Goal: Transaction & Acquisition: Obtain resource

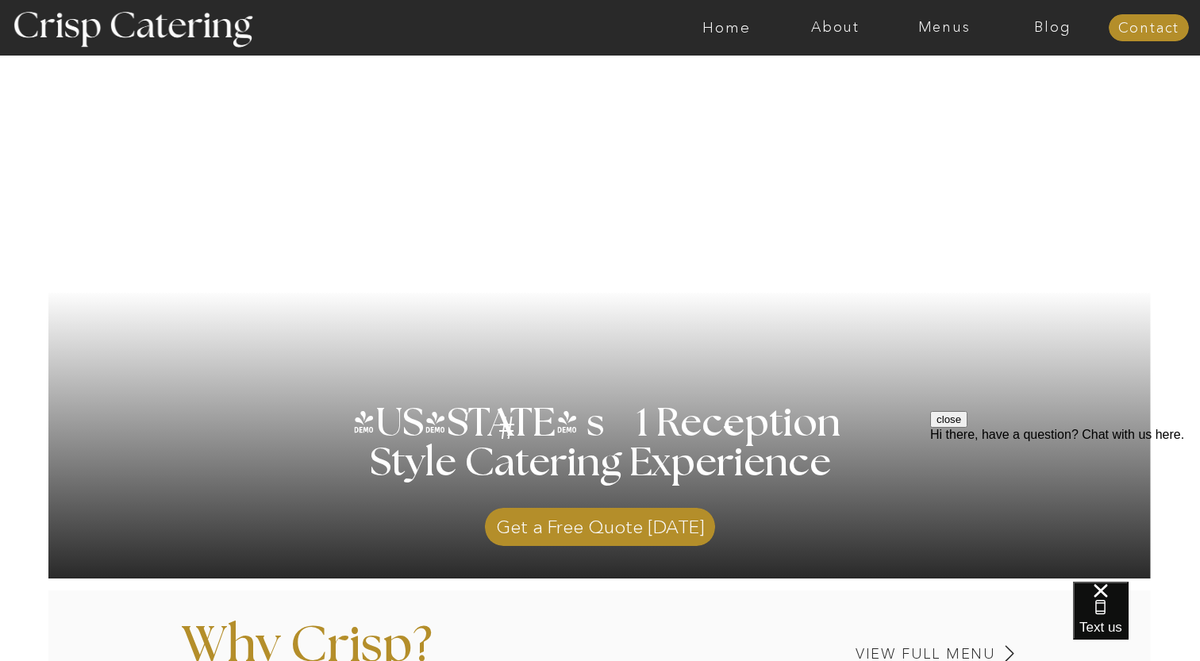
scroll to position [86, 0]
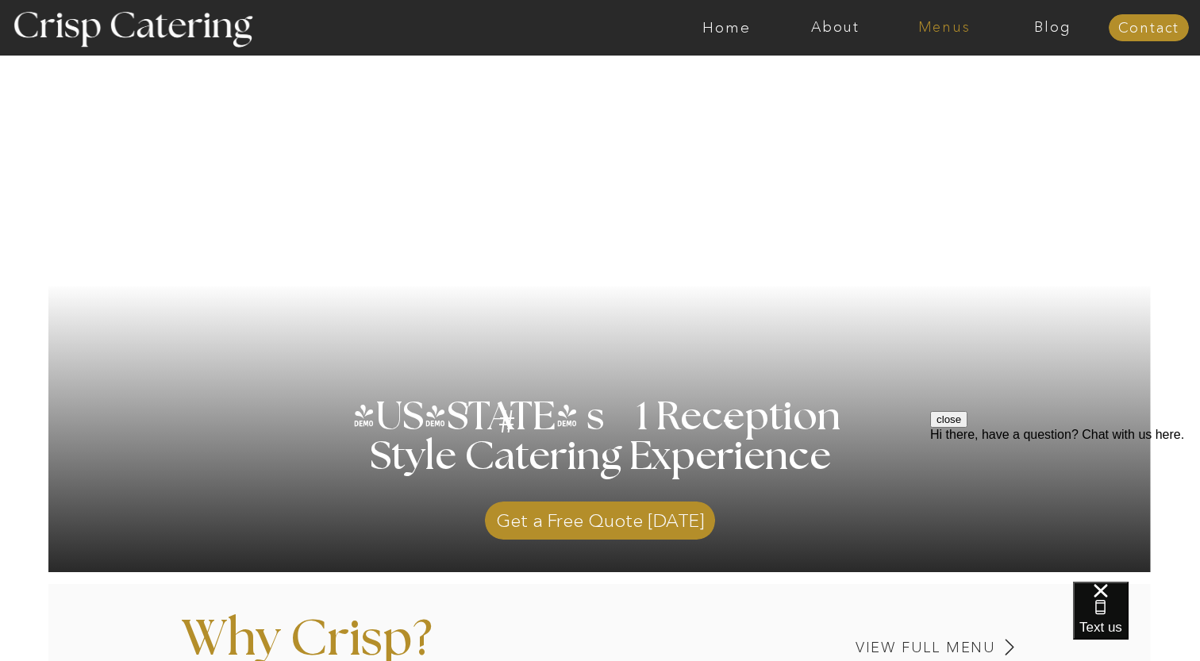
click at [936, 20] on nav "Menus" at bounding box center [943, 28] width 109 height 16
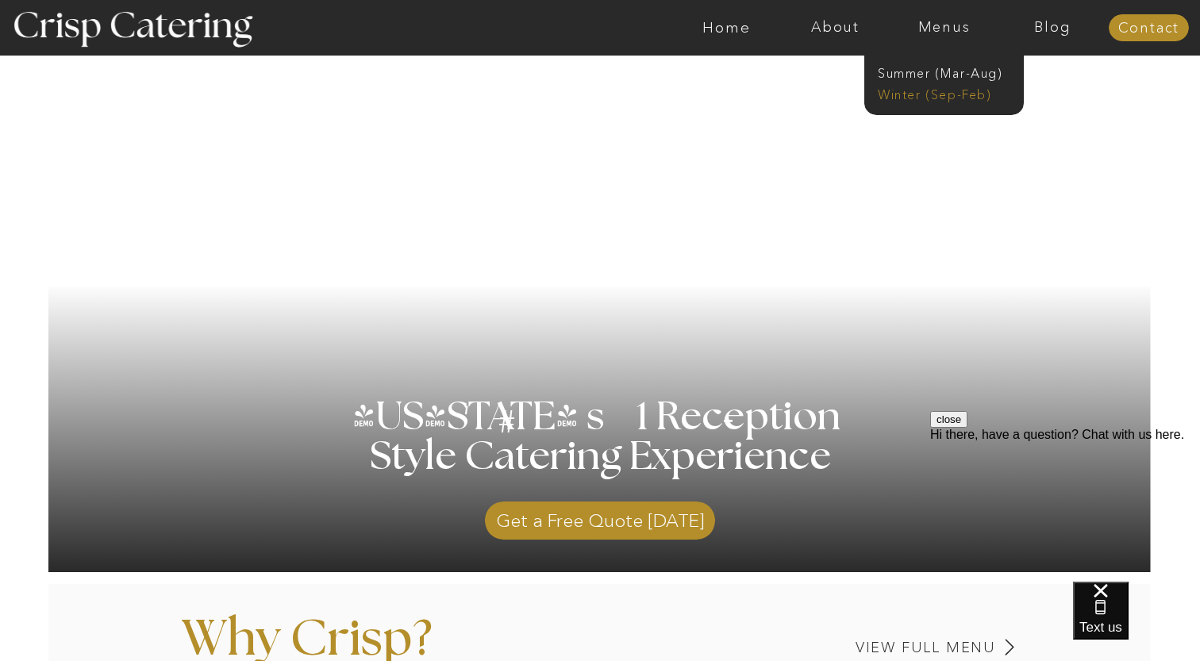
click at [939, 90] on nav "Winter (Sep-Feb)" at bounding box center [943, 93] width 130 height 15
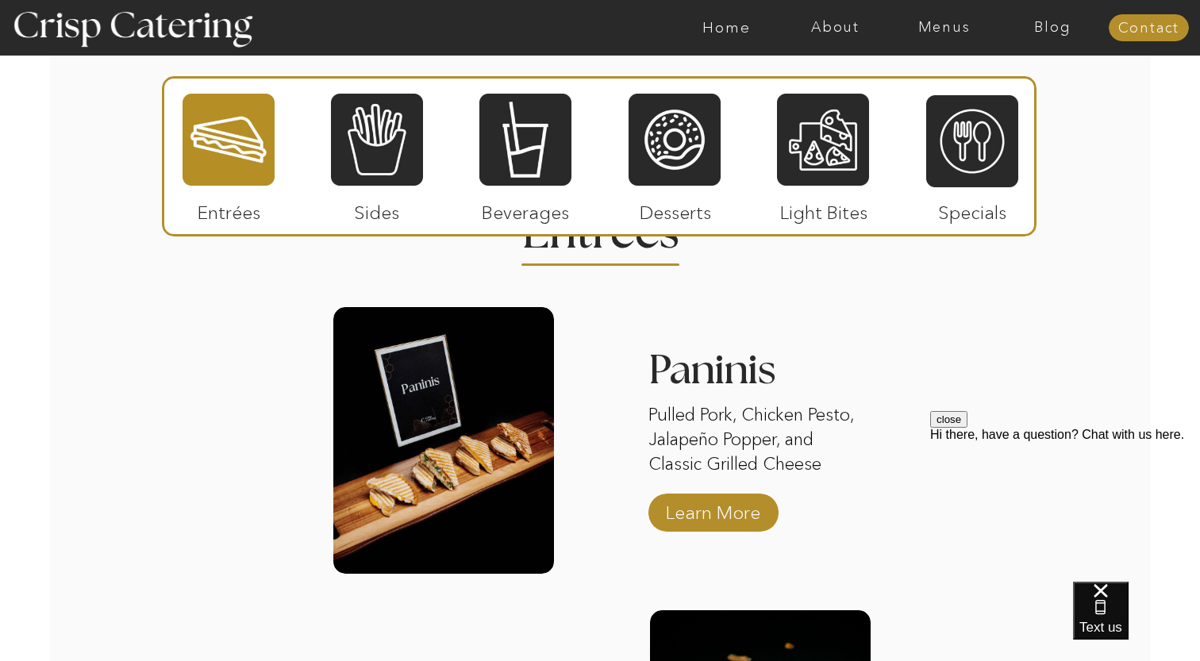
scroll to position [1907, 0]
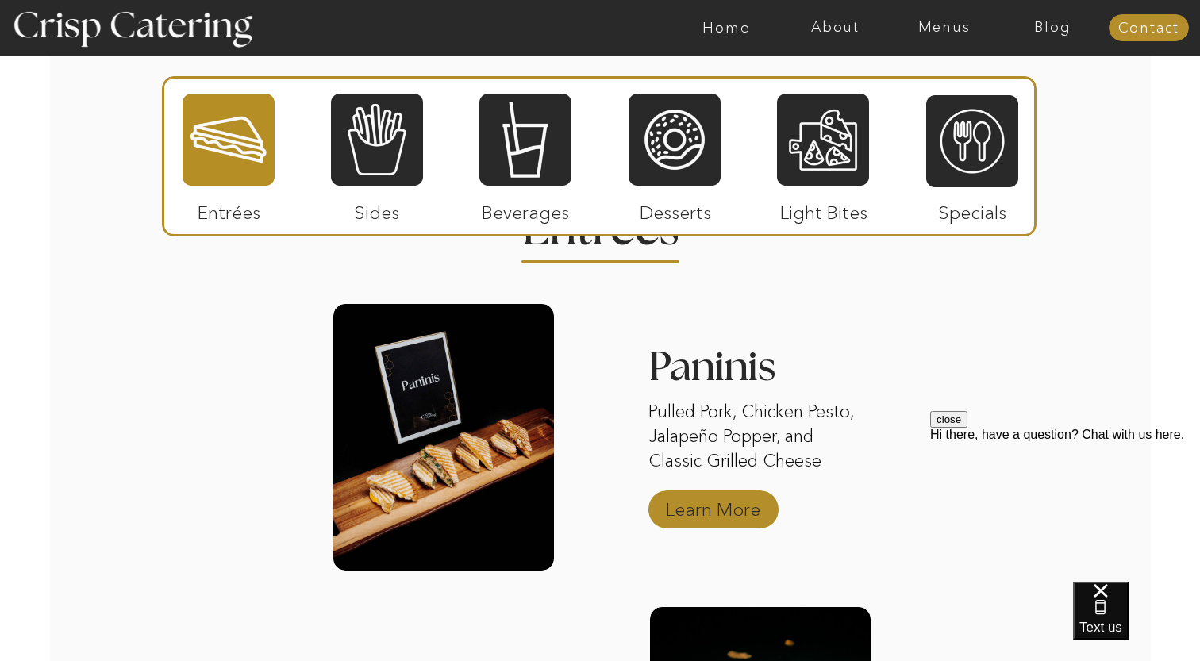
click at [713, 519] on p "Learn More" at bounding box center [713, 505] width 106 height 46
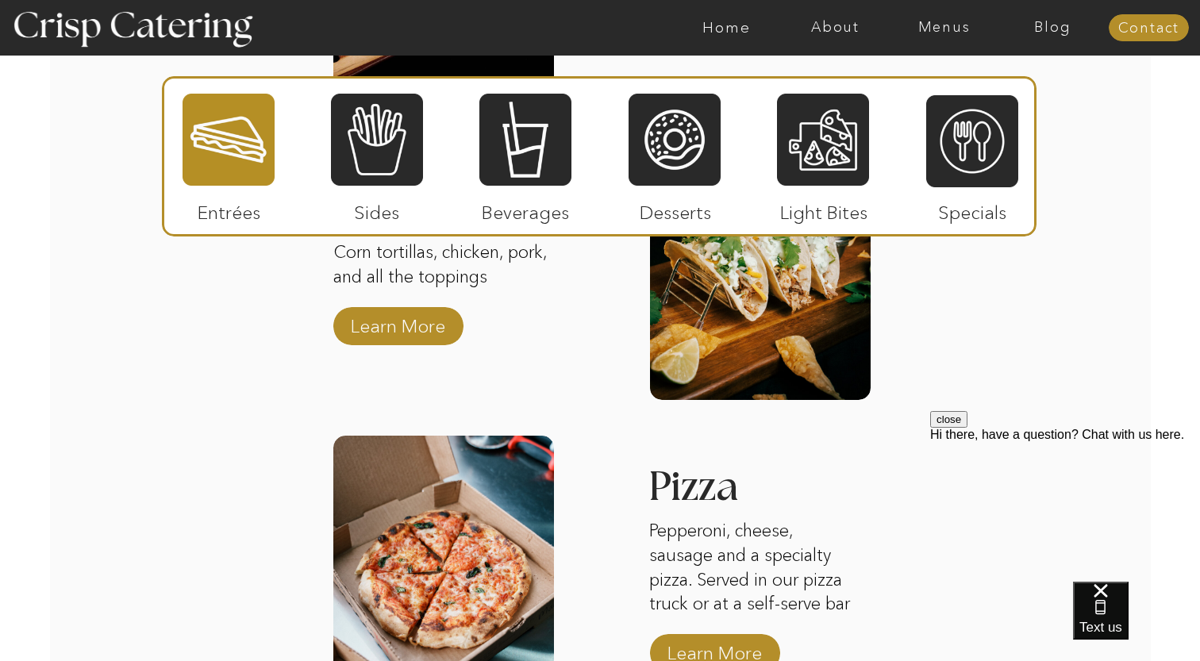
scroll to position [2346, 0]
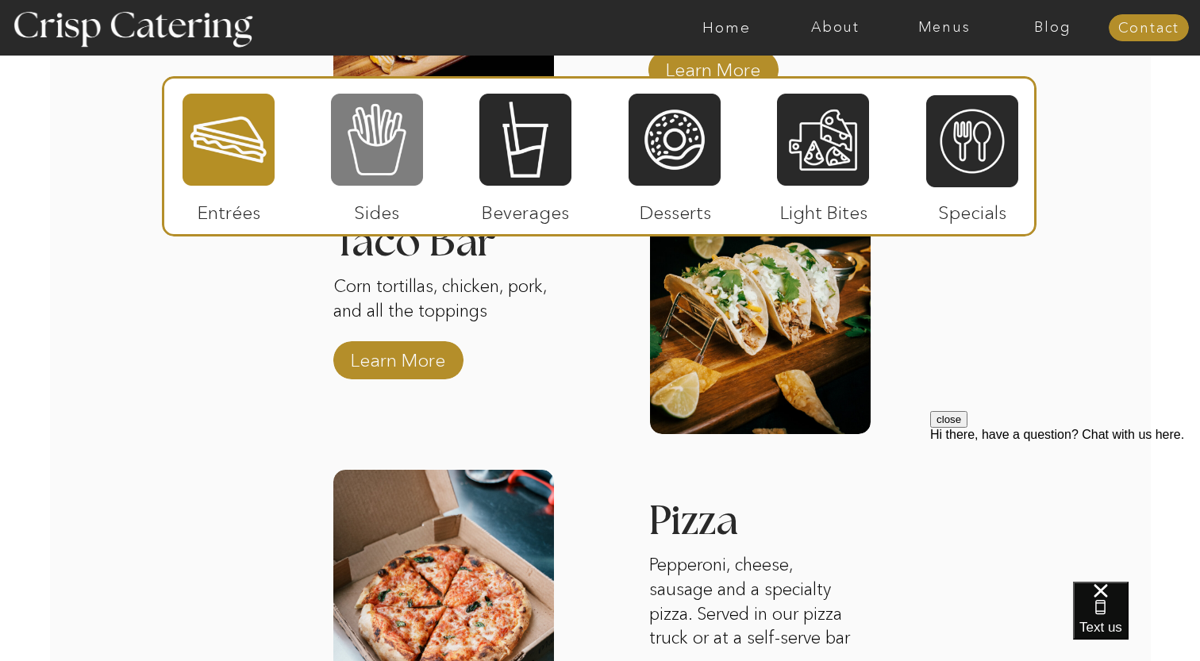
click at [376, 177] on div at bounding box center [377, 139] width 92 height 95
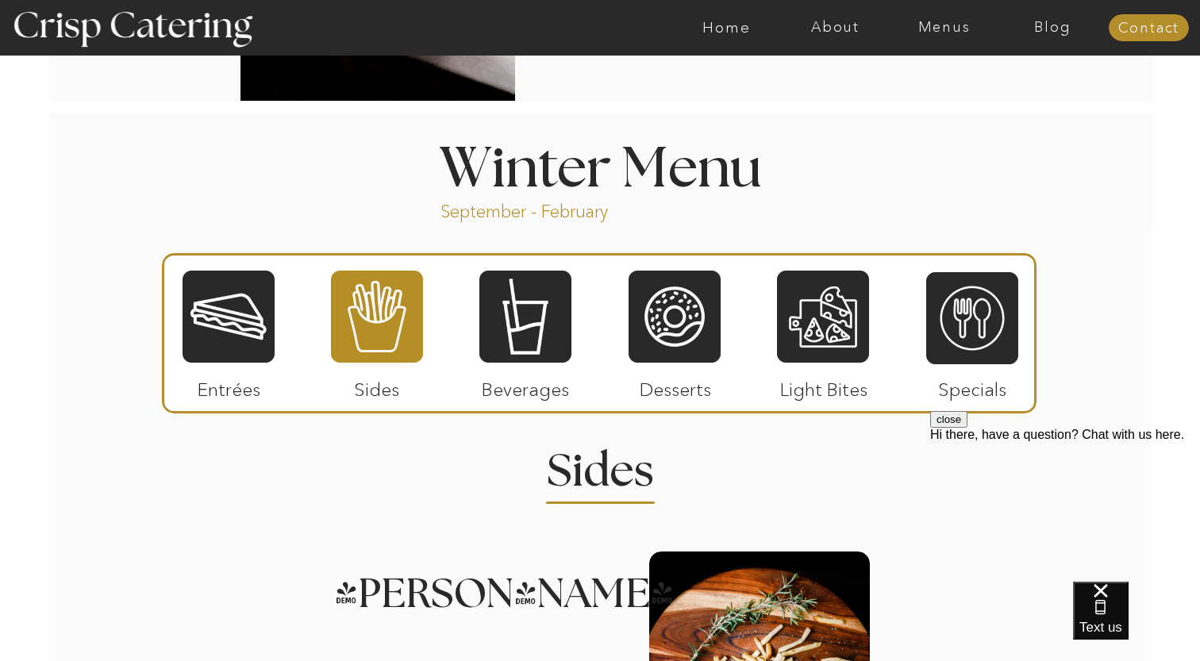
scroll to position [1728, 0]
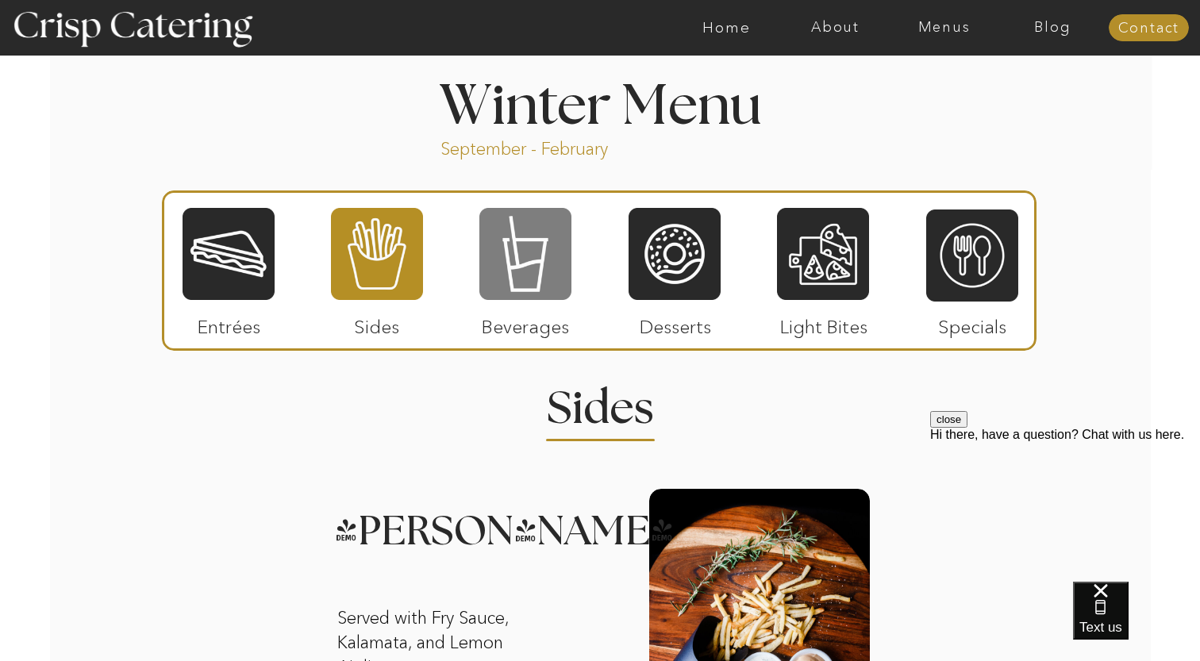
click at [515, 265] on div at bounding box center [525, 253] width 92 height 95
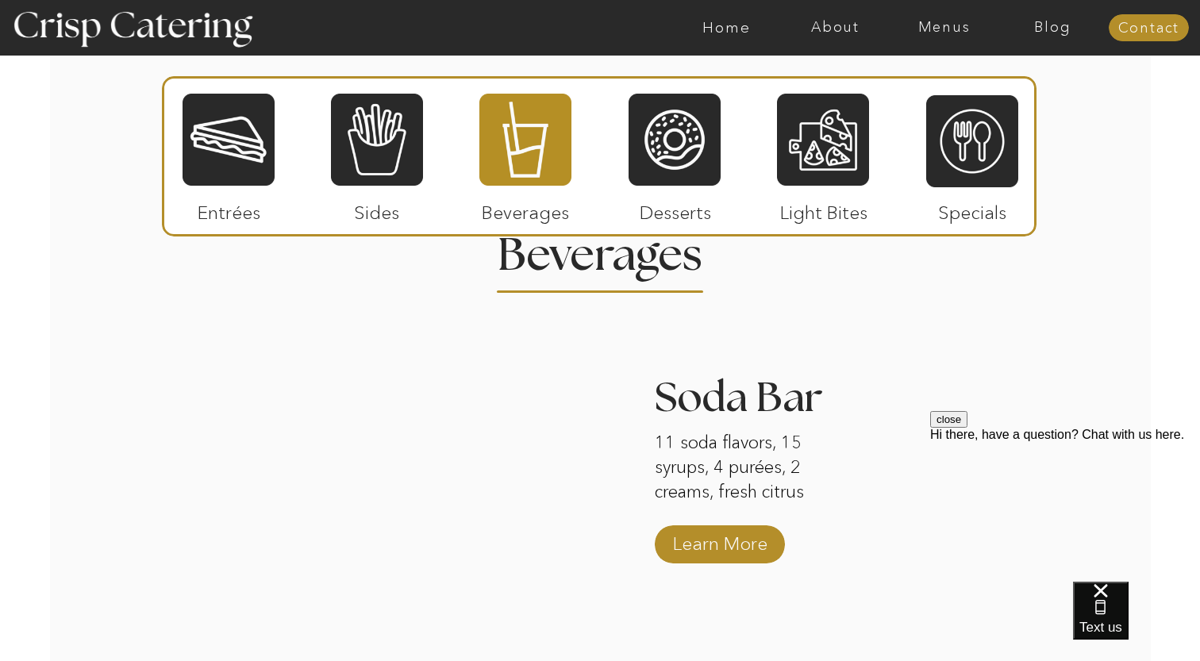
scroll to position [1883, 0]
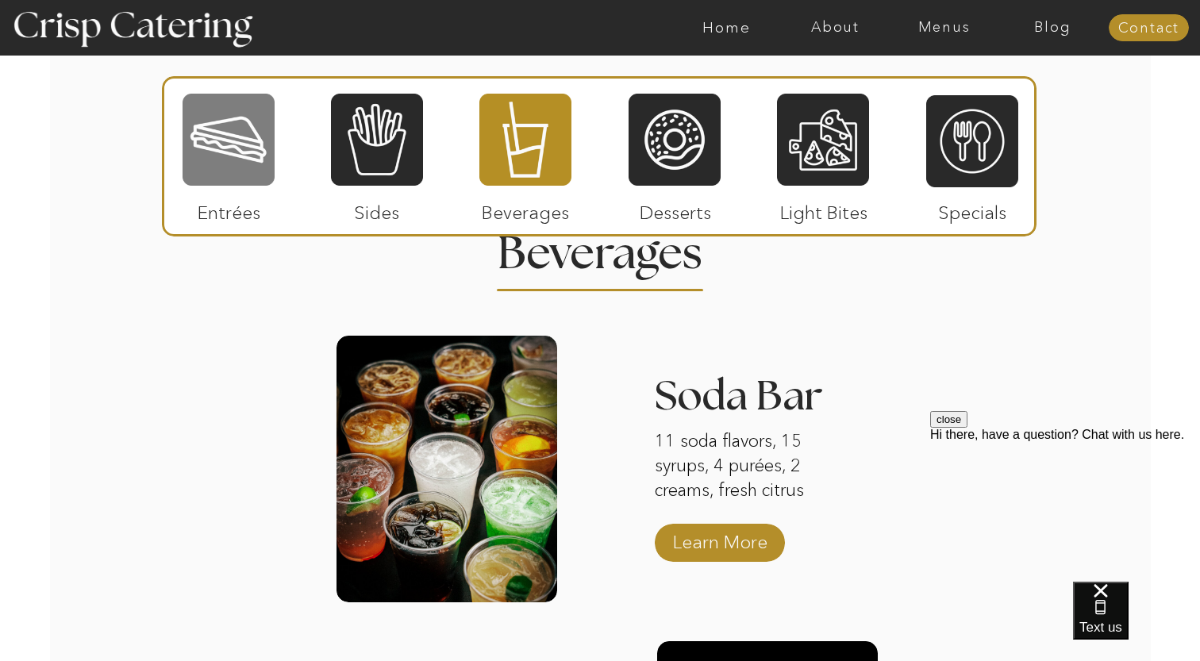
click at [244, 143] on div at bounding box center [228, 139] width 92 height 95
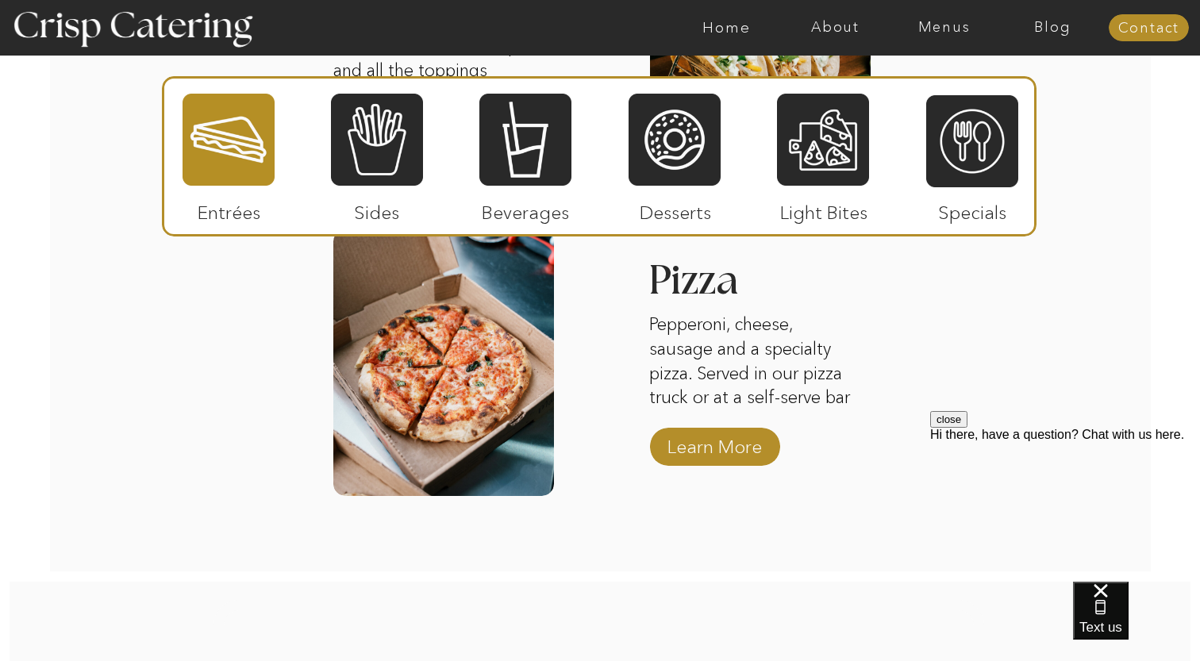
scroll to position [2576, 0]
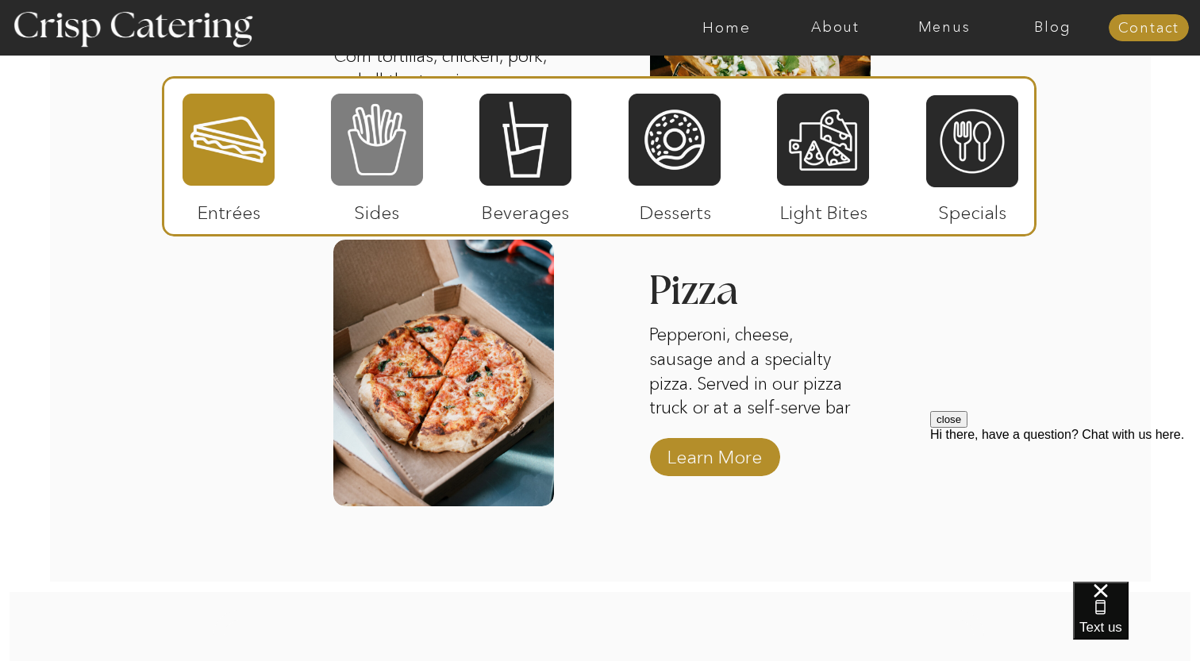
click at [355, 144] on div at bounding box center [377, 139] width 92 height 95
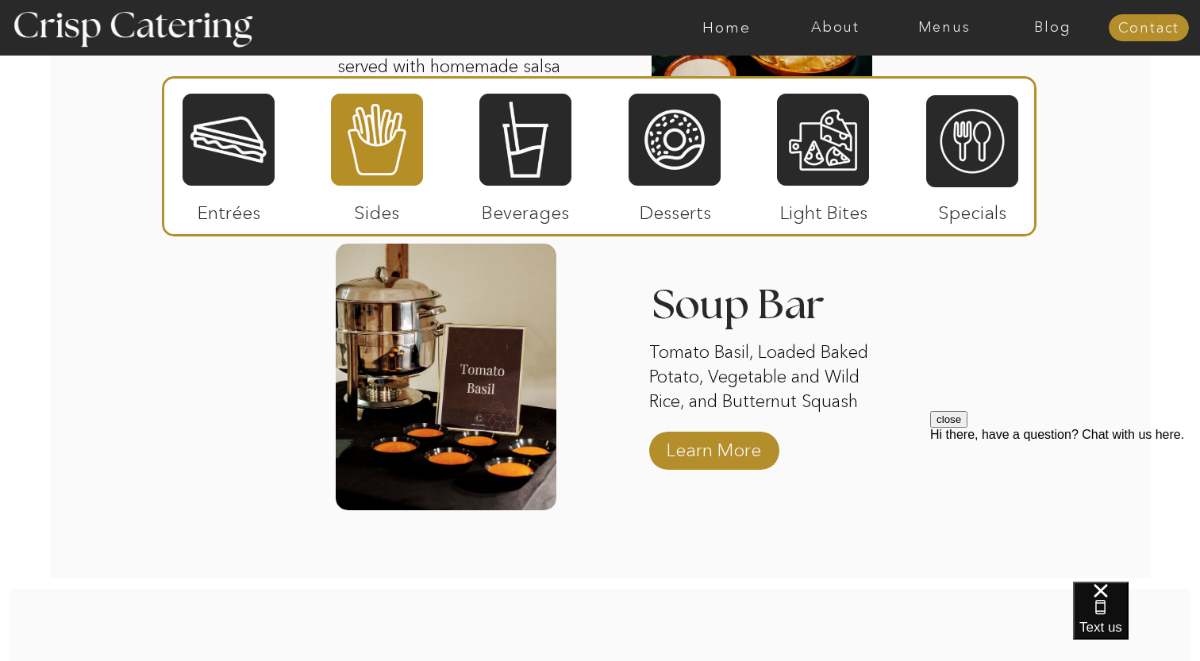
scroll to position [2906, 0]
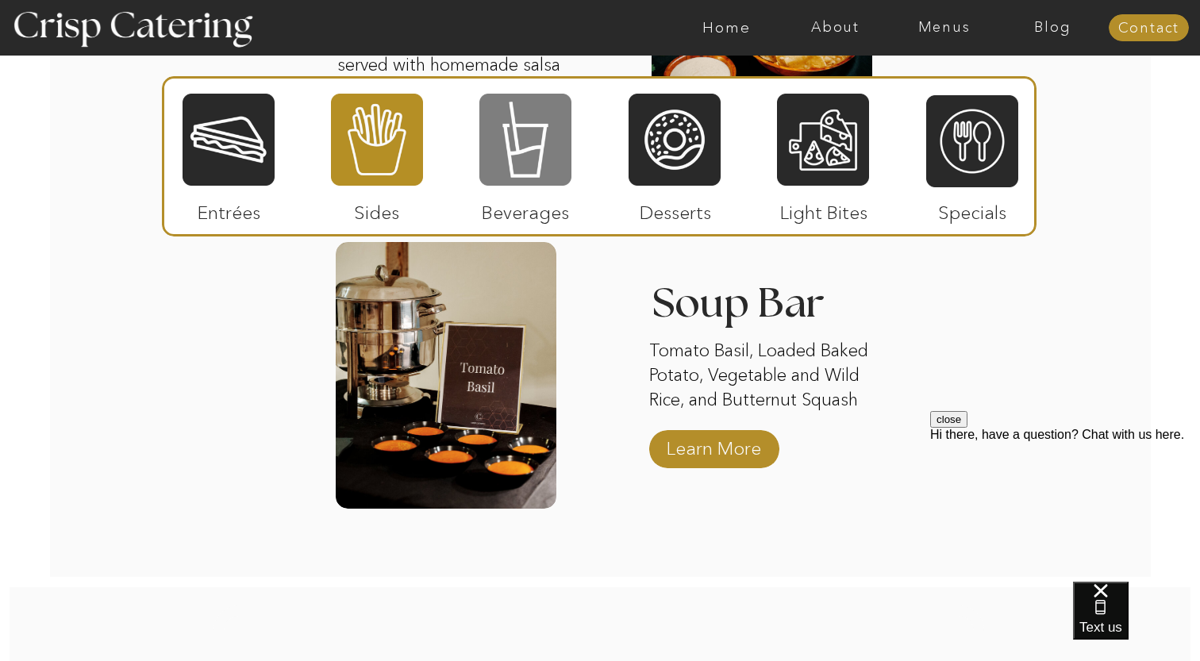
click at [551, 141] on div at bounding box center [525, 139] width 92 height 95
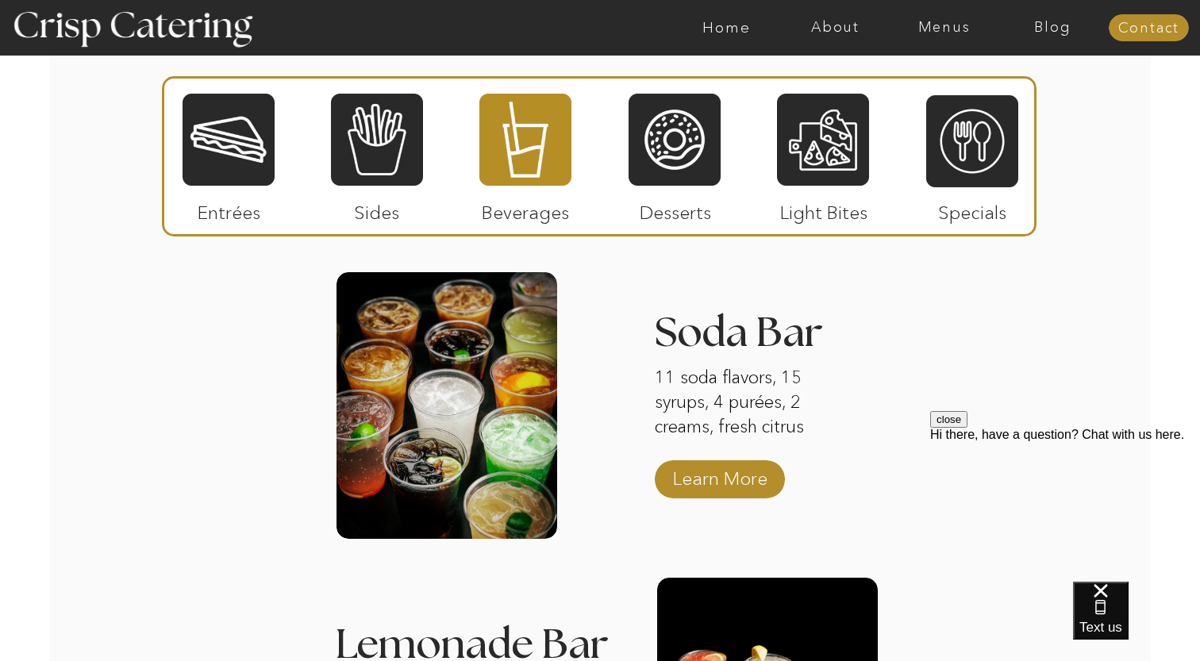
scroll to position [1934, 0]
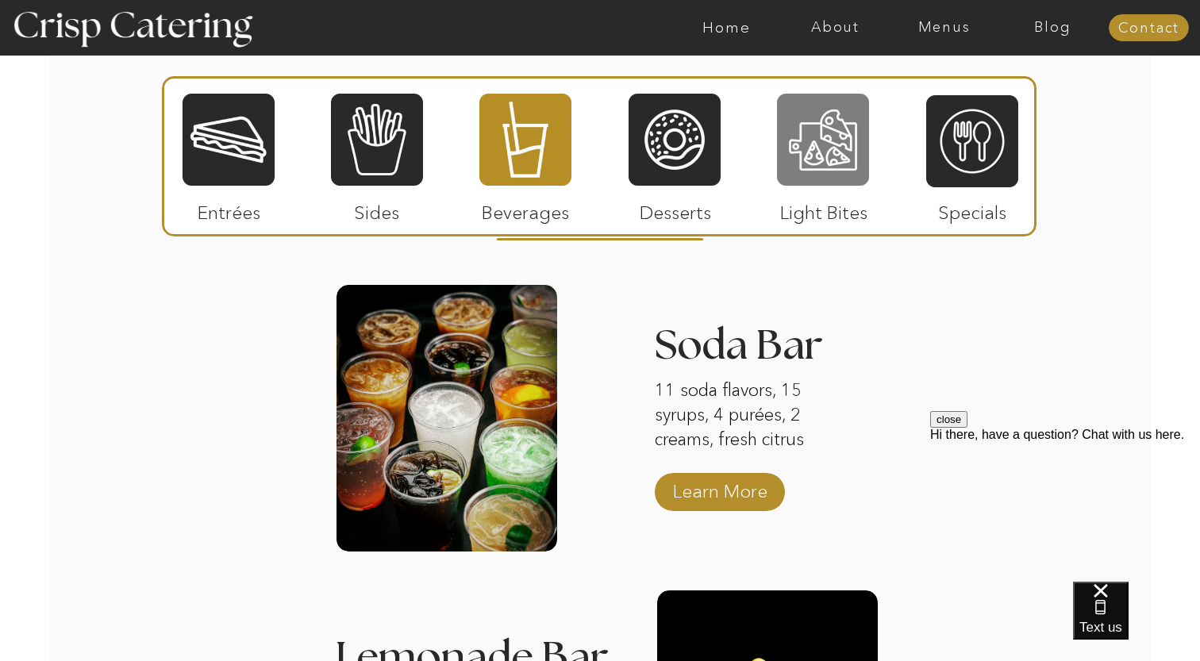
click at [811, 173] on div at bounding box center [823, 139] width 92 height 95
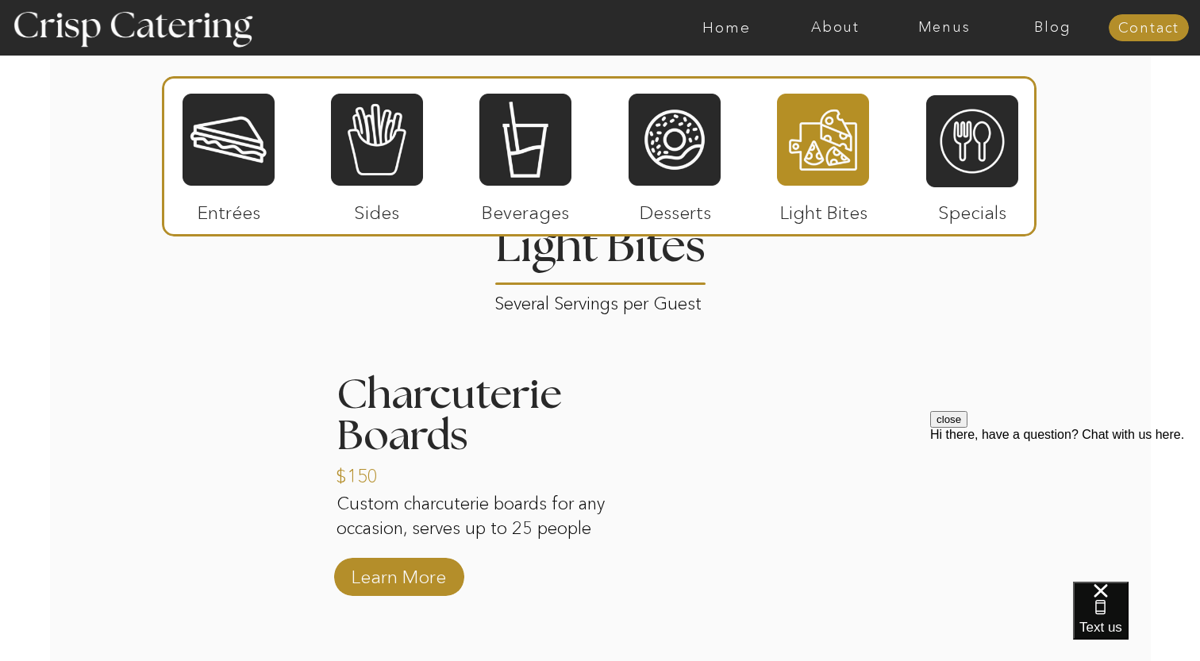
scroll to position [1901, 0]
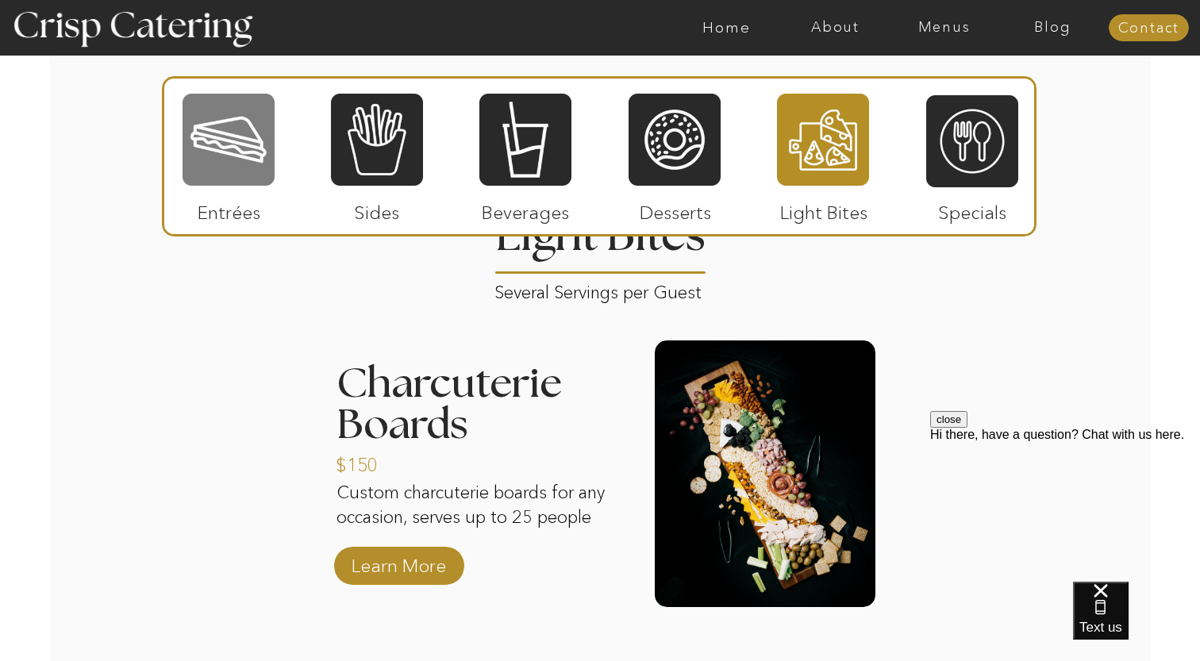
click at [225, 148] on div at bounding box center [228, 139] width 92 height 95
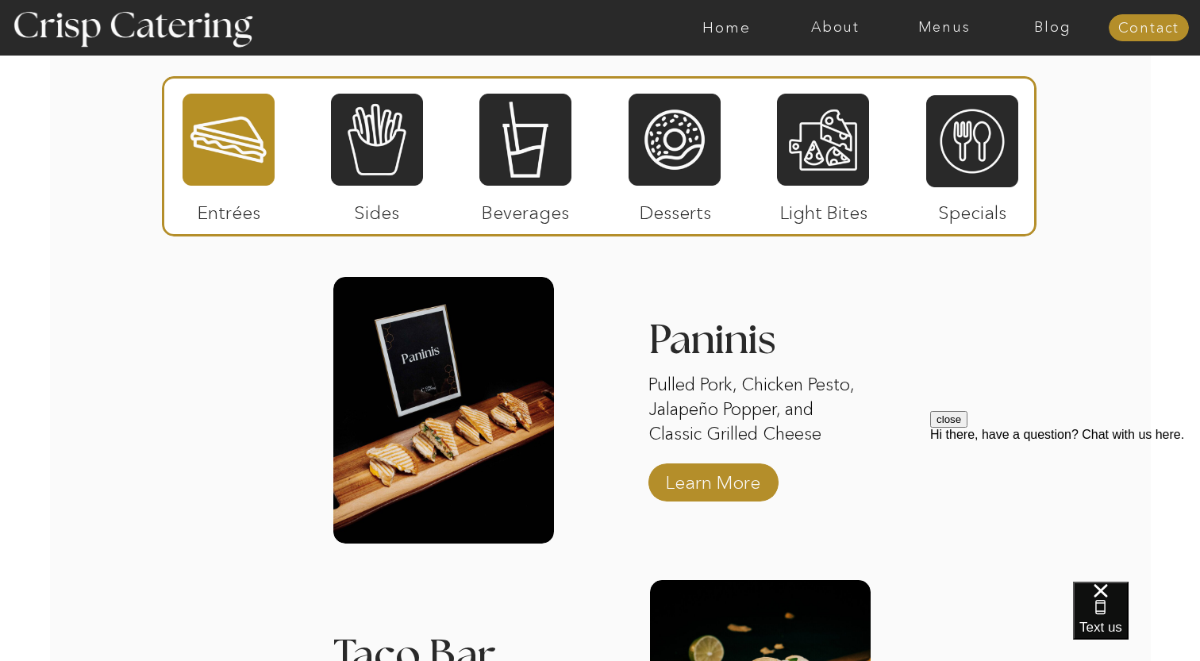
scroll to position [1934, 0]
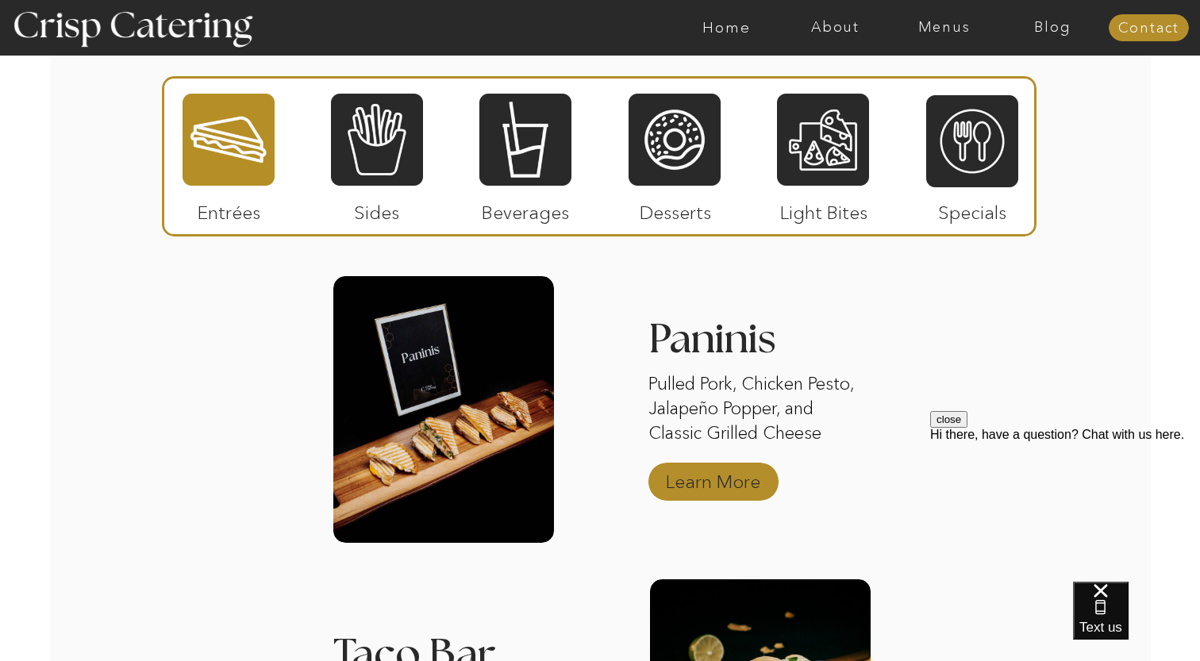
click at [723, 483] on p "Learn More" at bounding box center [713, 478] width 106 height 46
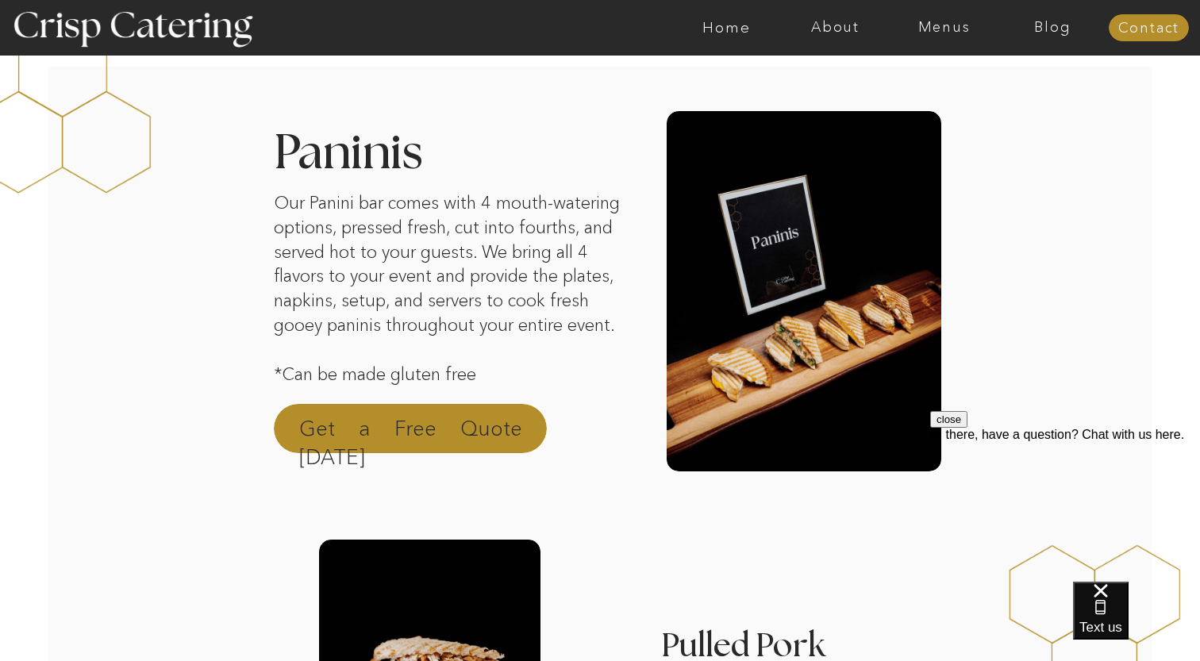
click at [436, 415] on p "Get a Free Quote [DATE]" at bounding box center [410, 433] width 223 height 38
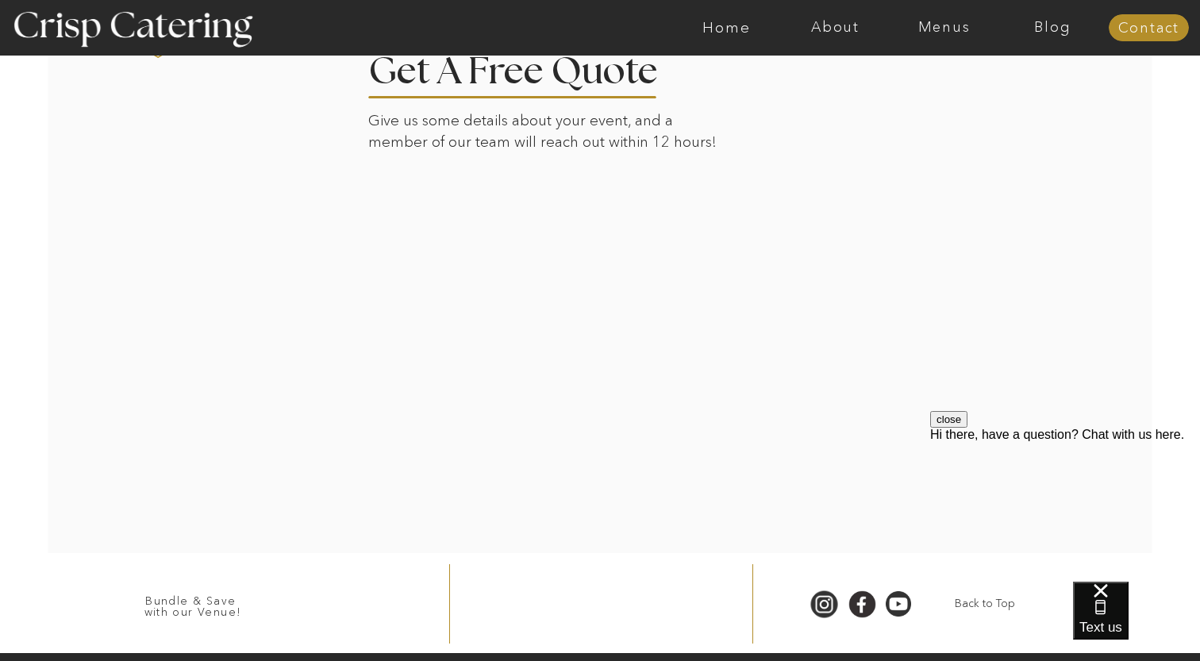
scroll to position [2671, 0]
